Goal: Task Accomplishment & Management: Manage account settings

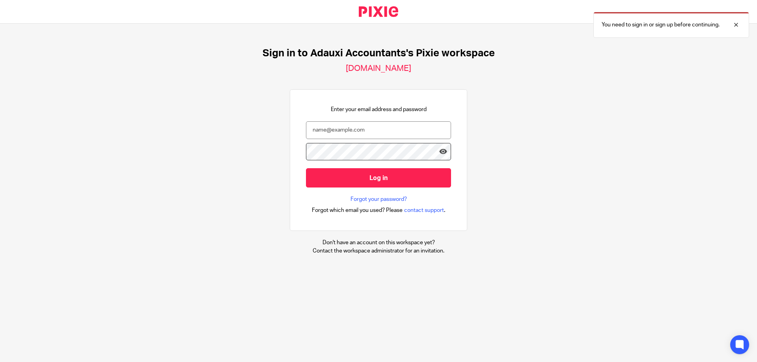
type input "[EMAIL_ADDRESS][DOMAIN_NAME]"
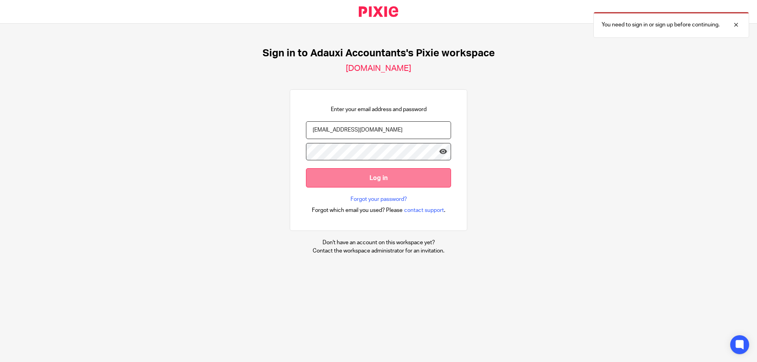
click at [359, 173] on input "Log in" at bounding box center [378, 177] width 145 height 19
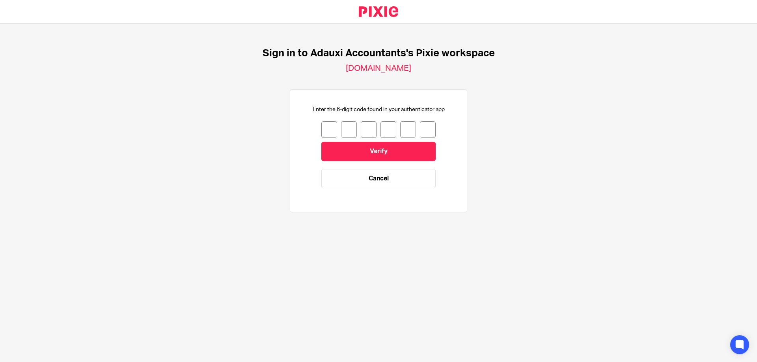
click at [325, 132] on input "number" at bounding box center [329, 129] width 16 height 17
type input "0"
type input "5"
type input "0"
type input "4"
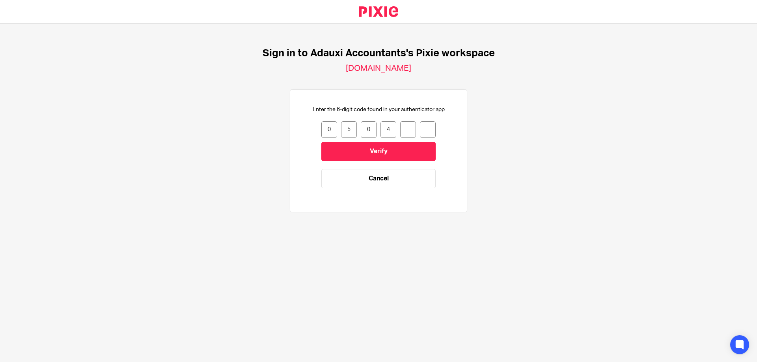
type input "2"
type input "3"
click at [372, 151] on input "Verify" at bounding box center [378, 151] width 114 height 19
click at [321, 128] on input "number" at bounding box center [329, 129] width 16 height 17
type input "2"
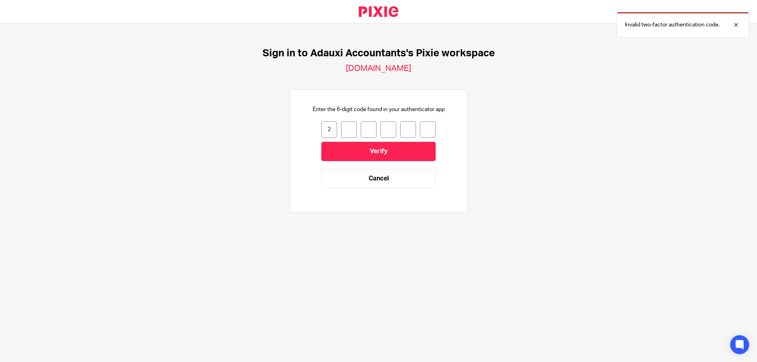
type input "5"
type input "7"
type input "5"
type input "6"
type input "4"
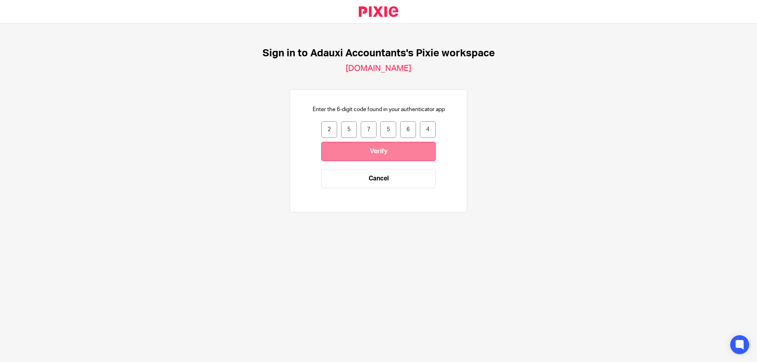
click at [391, 149] on input "Verify" at bounding box center [378, 151] width 114 height 19
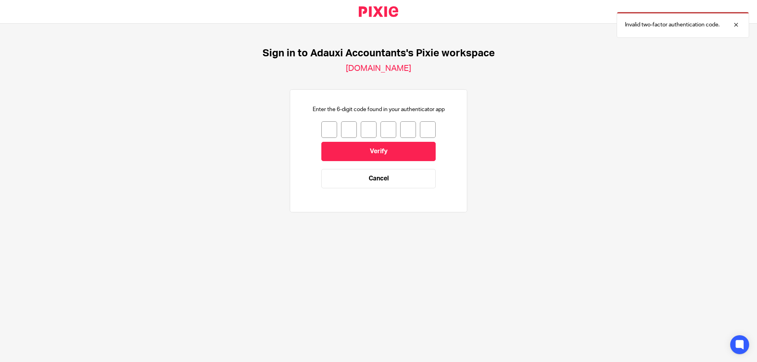
click at [329, 127] on input "number" at bounding box center [329, 129] width 16 height 17
type input "8"
type input "0"
type input "3"
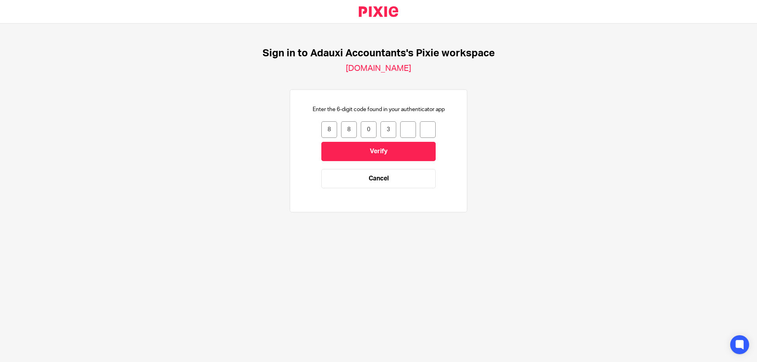
type input "0"
type input "2"
click at [392, 151] on input "Verify" at bounding box center [378, 151] width 114 height 19
